Goal: Check status: Check status

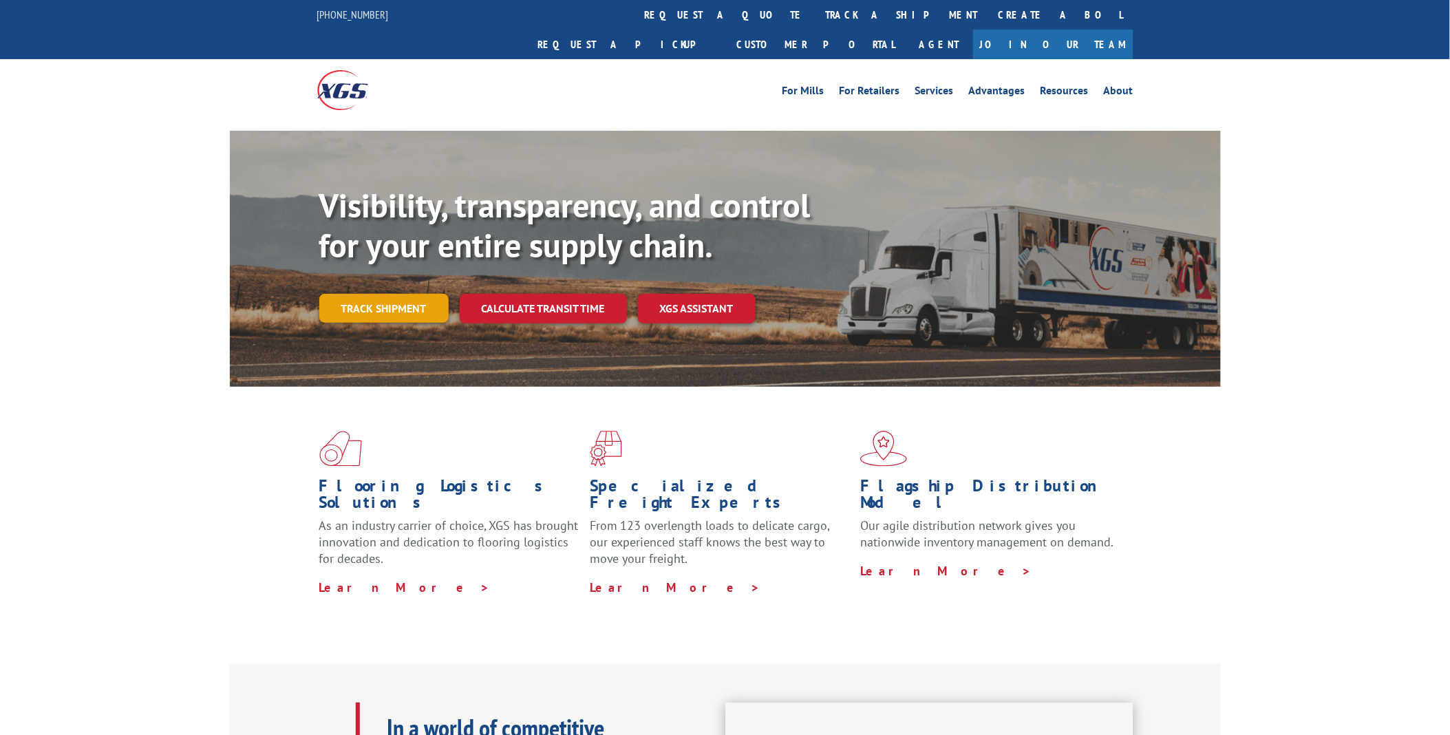
click at [367, 294] on link "Track shipment" at bounding box center [383, 308] width 129 height 29
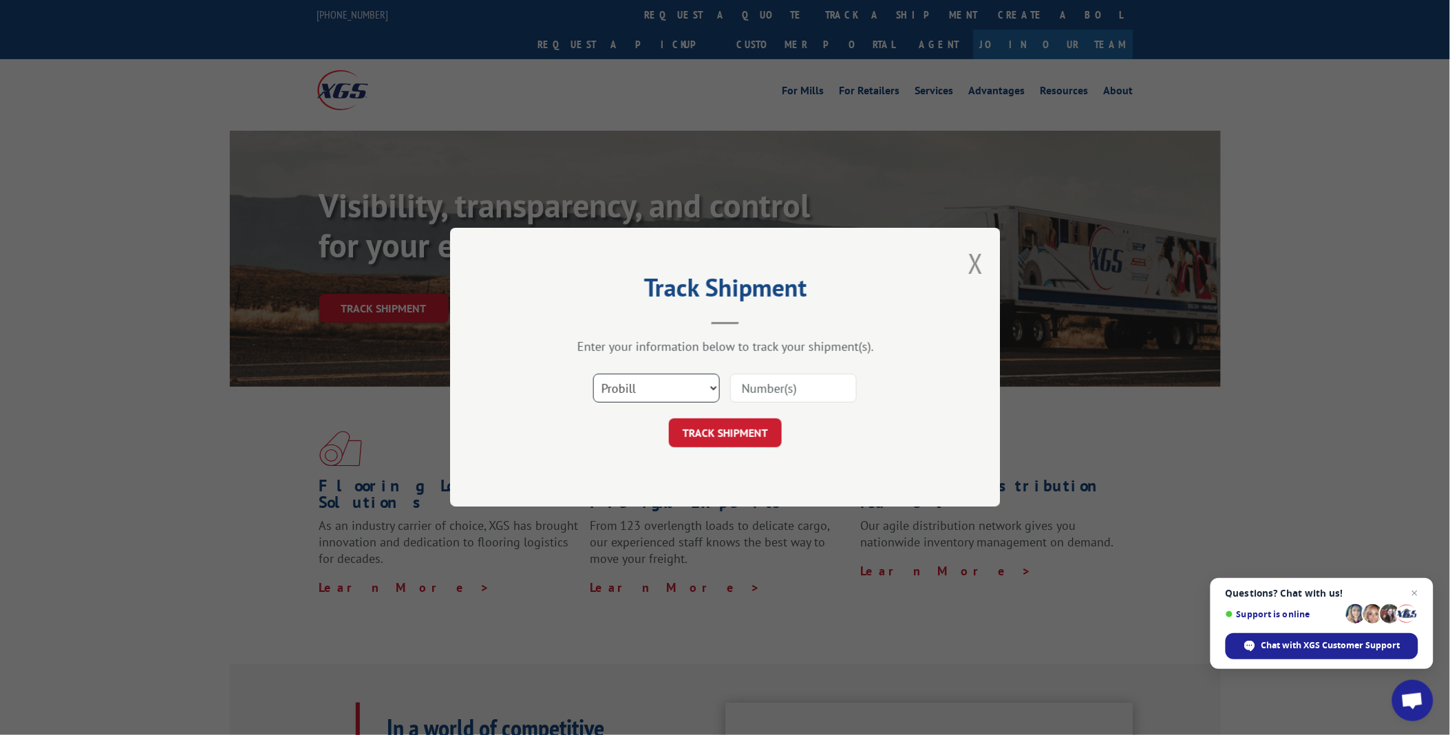
click at [711, 383] on select "Select category... Probill BOL PO" at bounding box center [656, 388] width 127 height 29
select select "bol"
click at [593, 374] on select "Select category... Probill BOL PO" at bounding box center [656, 388] width 127 height 29
click at [749, 395] on input at bounding box center [793, 388] width 127 height 29
type input "255162"
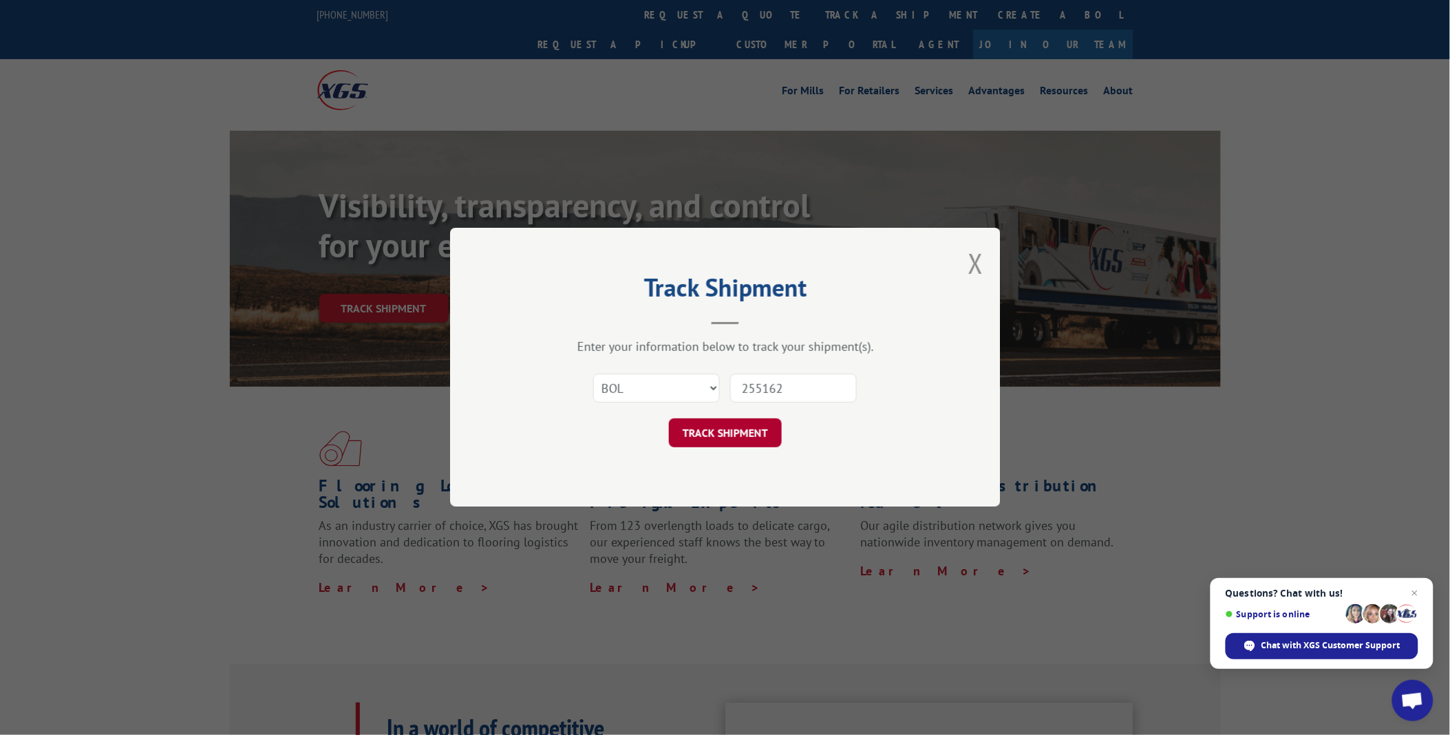
click at [756, 430] on button "TRACK SHIPMENT" at bounding box center [725, 433] width 113 height 29
